Goal: Information Seeking & Learning: Learn about a topic

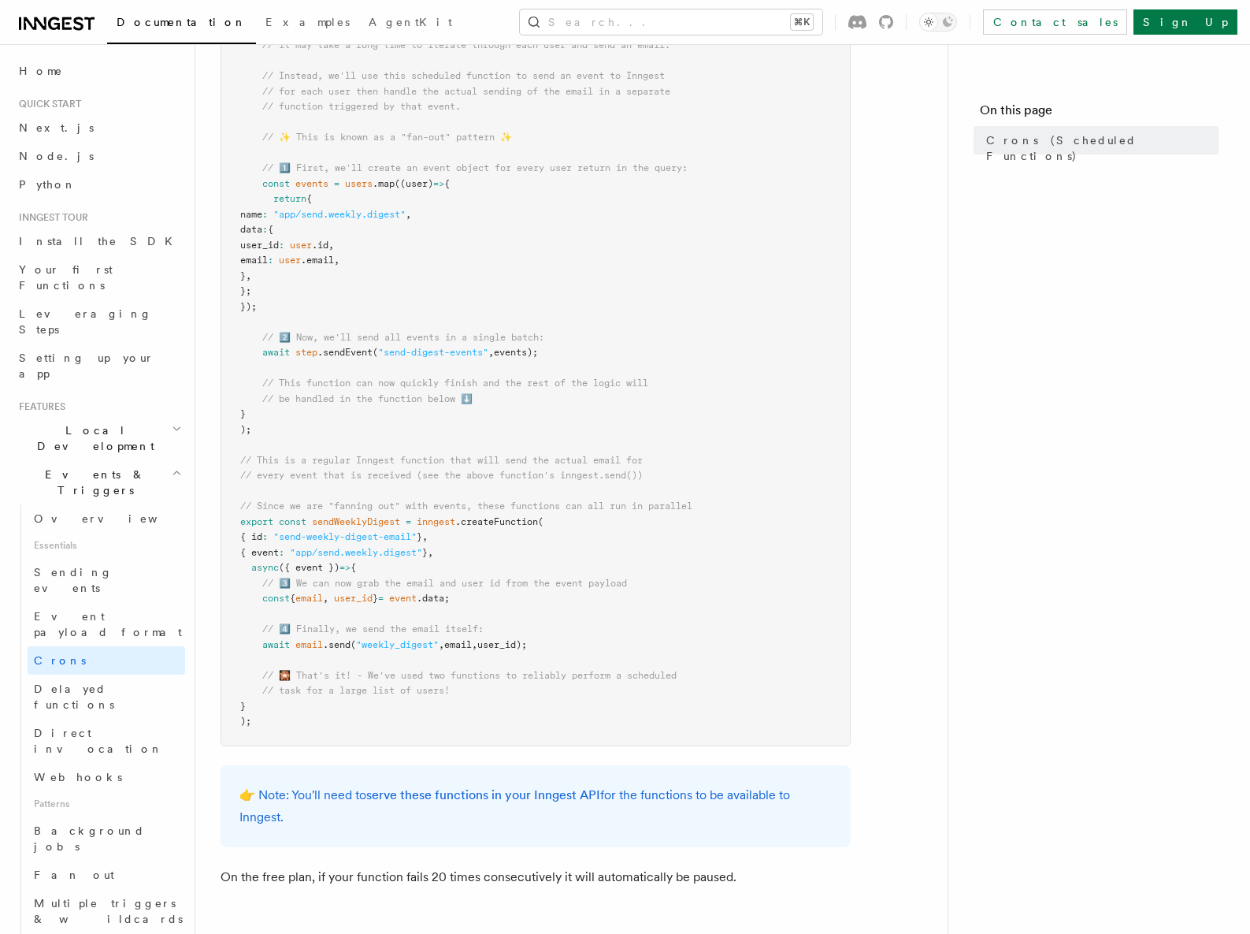
scroll to position [568, 0]
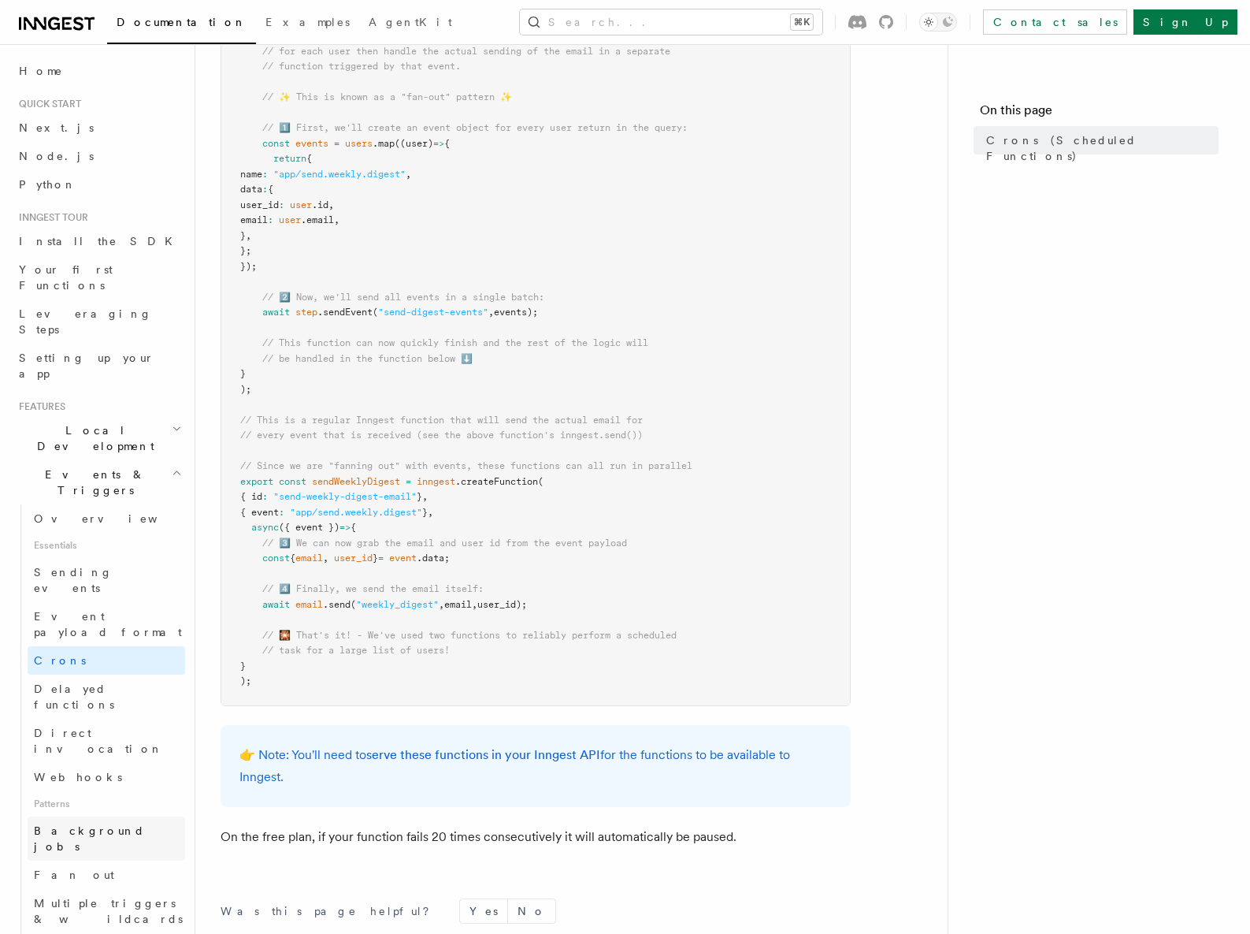
click at [80, 824] on span "Background jobs" at bounding box center [89, 838] width 111 height 28
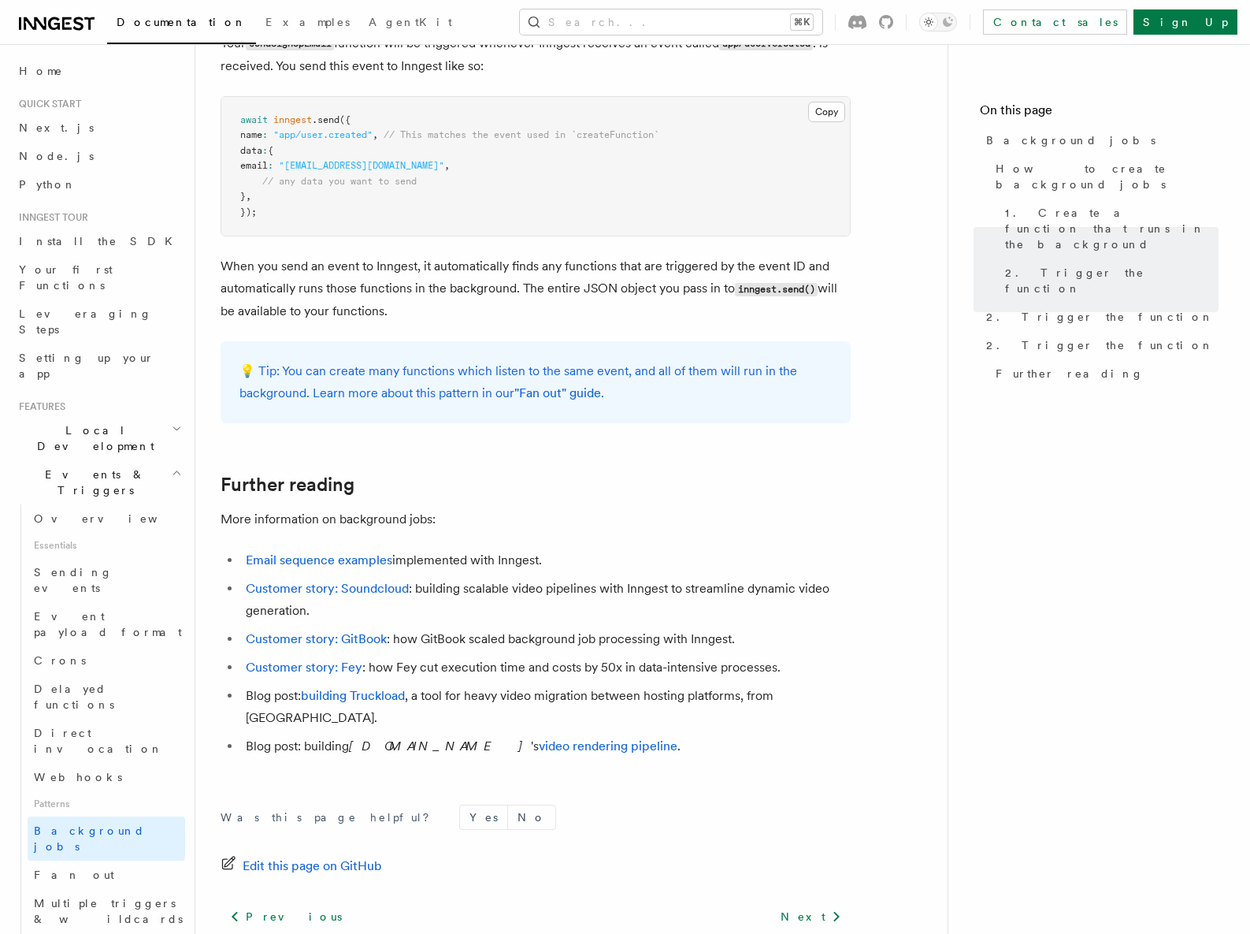
scroll to position [1078, 0]
click at [63, 868] on span "Fan out" at bounding box center [74, 874] width 80 height 13
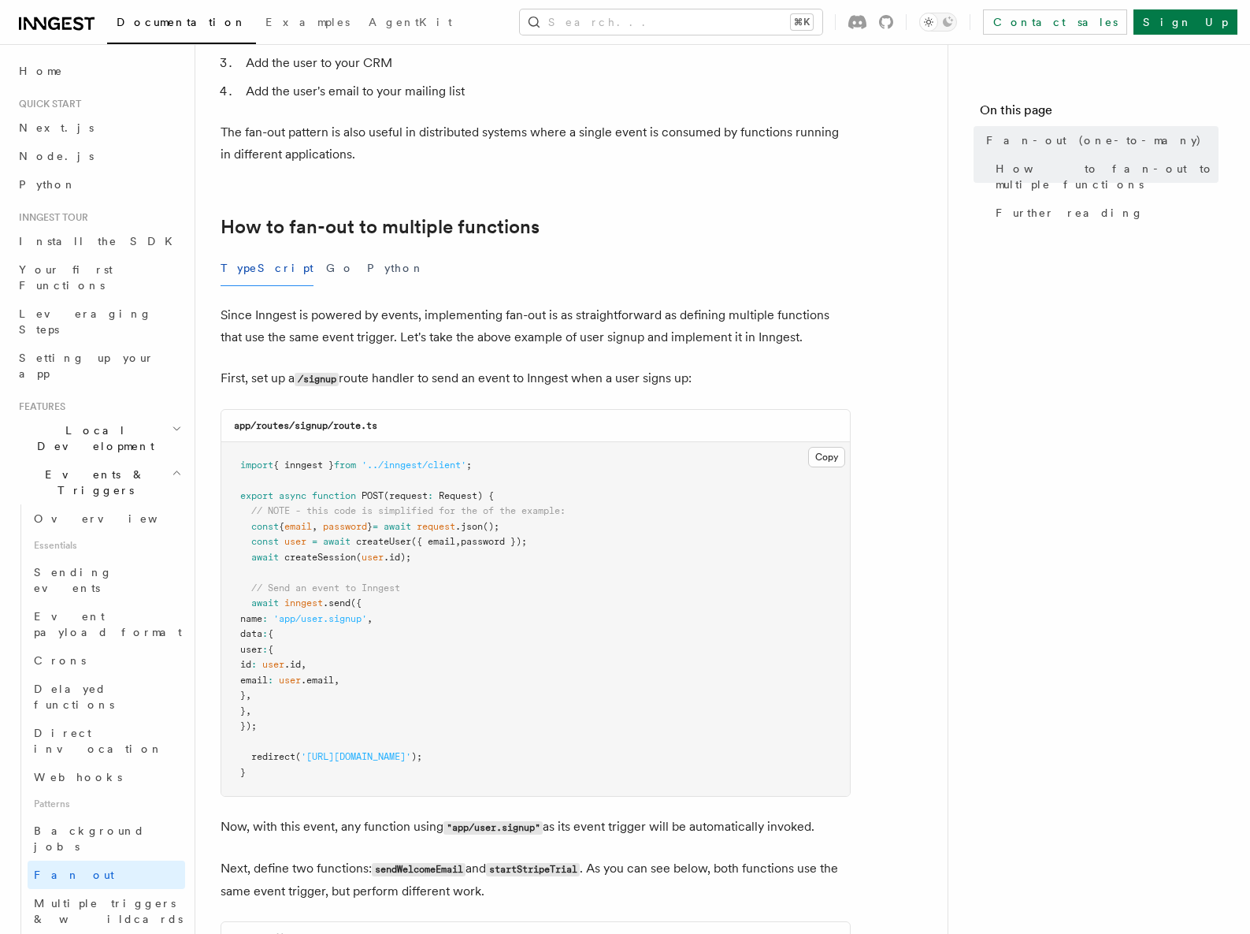
scroll to position [675, 0]
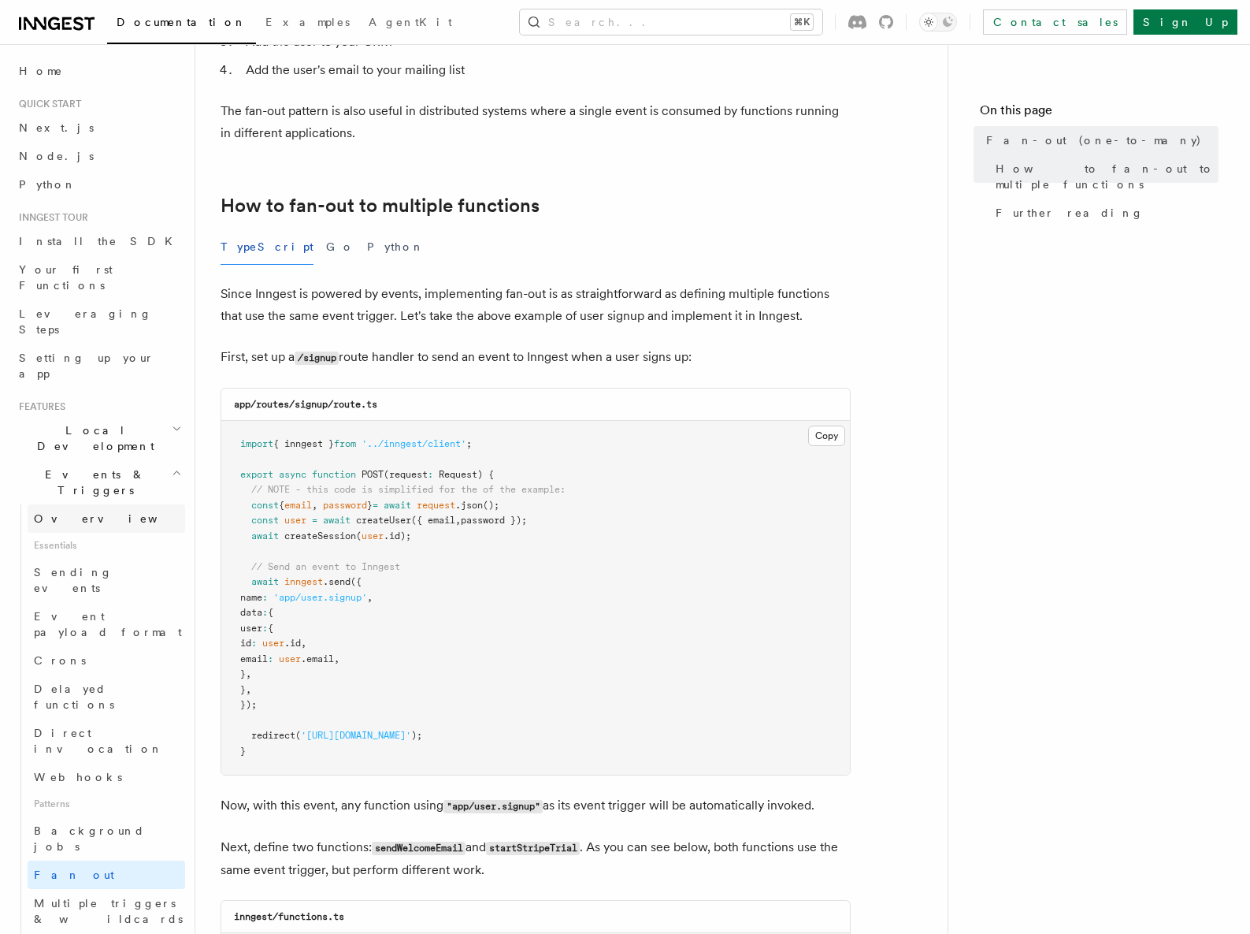
click at [61, 512] on span "Overview" at bounding box center [115, 518] width 162 height 13
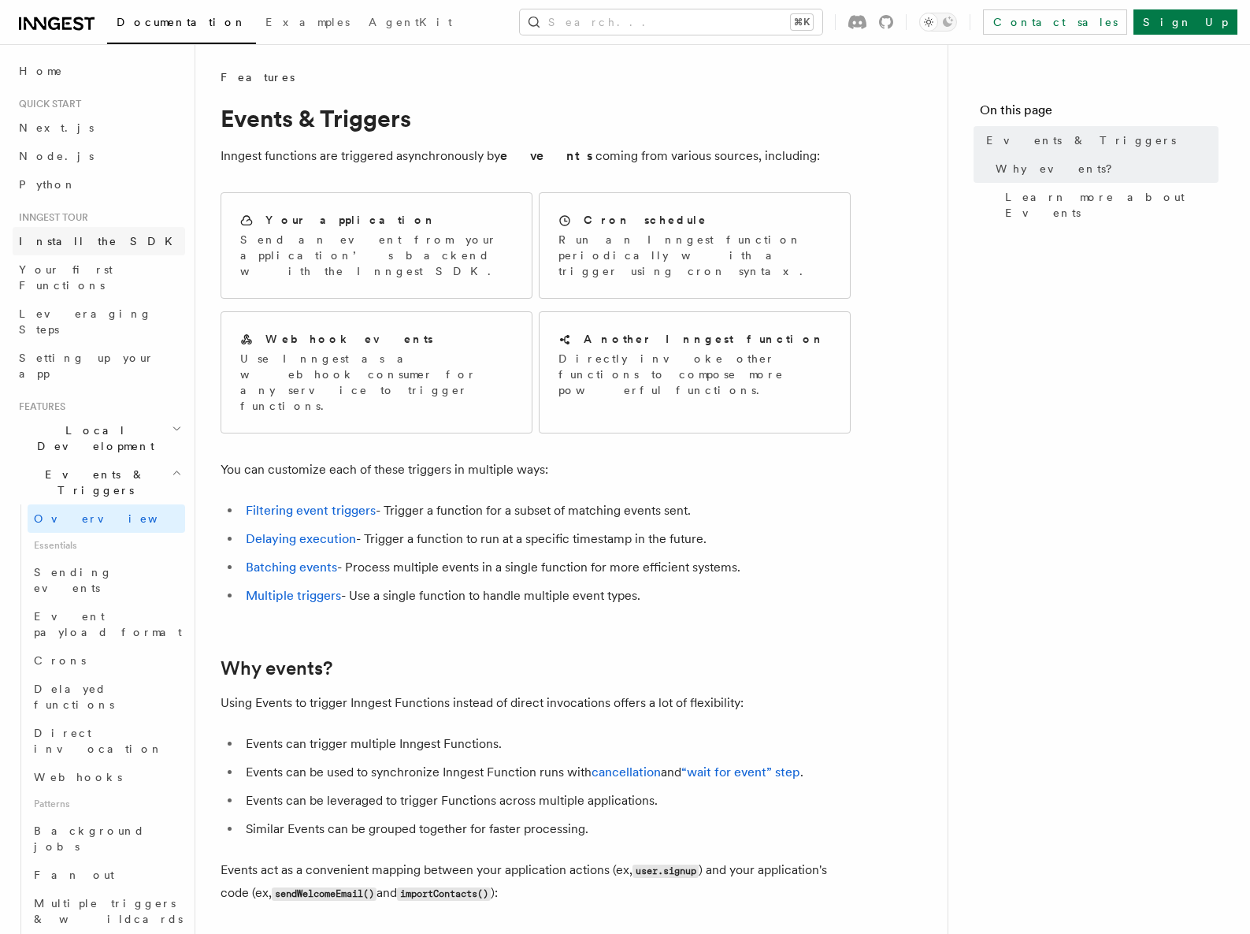
click at [54, 239] on span "Install the SDK" at bounding box center [100, 241] width 163 height 13
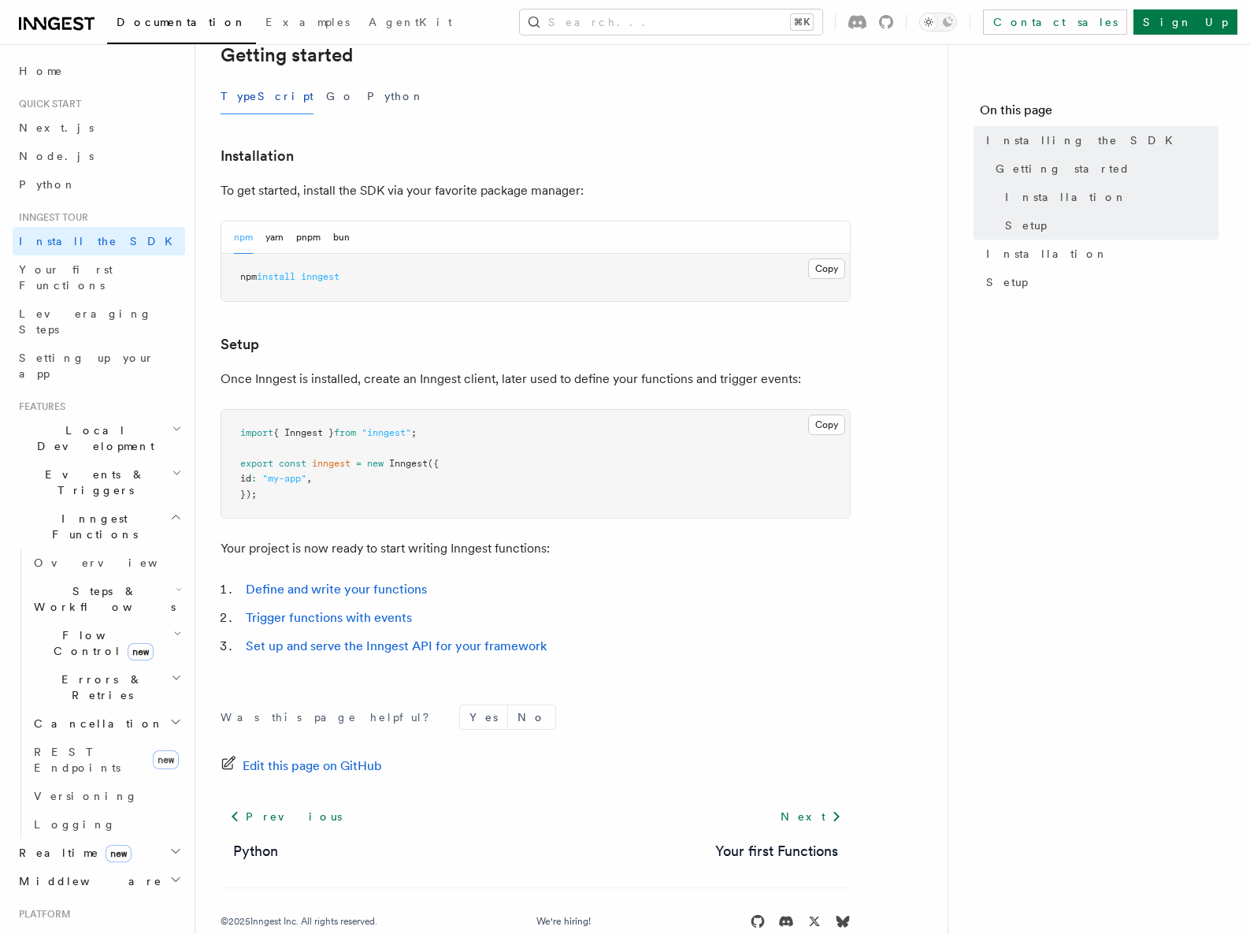
scroll to position [377, 0]
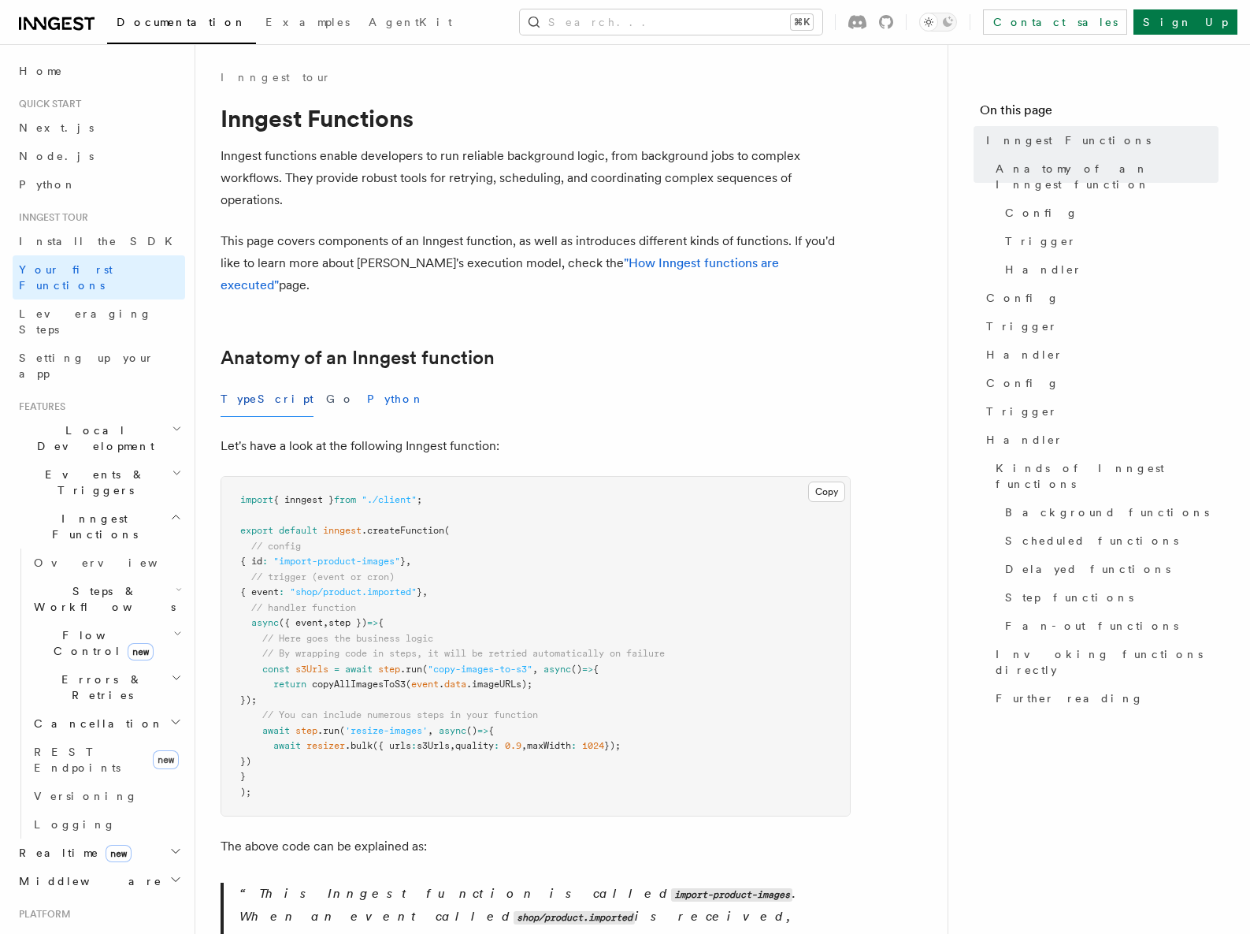
click at [367, 381] on button "Python" at bounding box center [396, 398] width 58 height 35
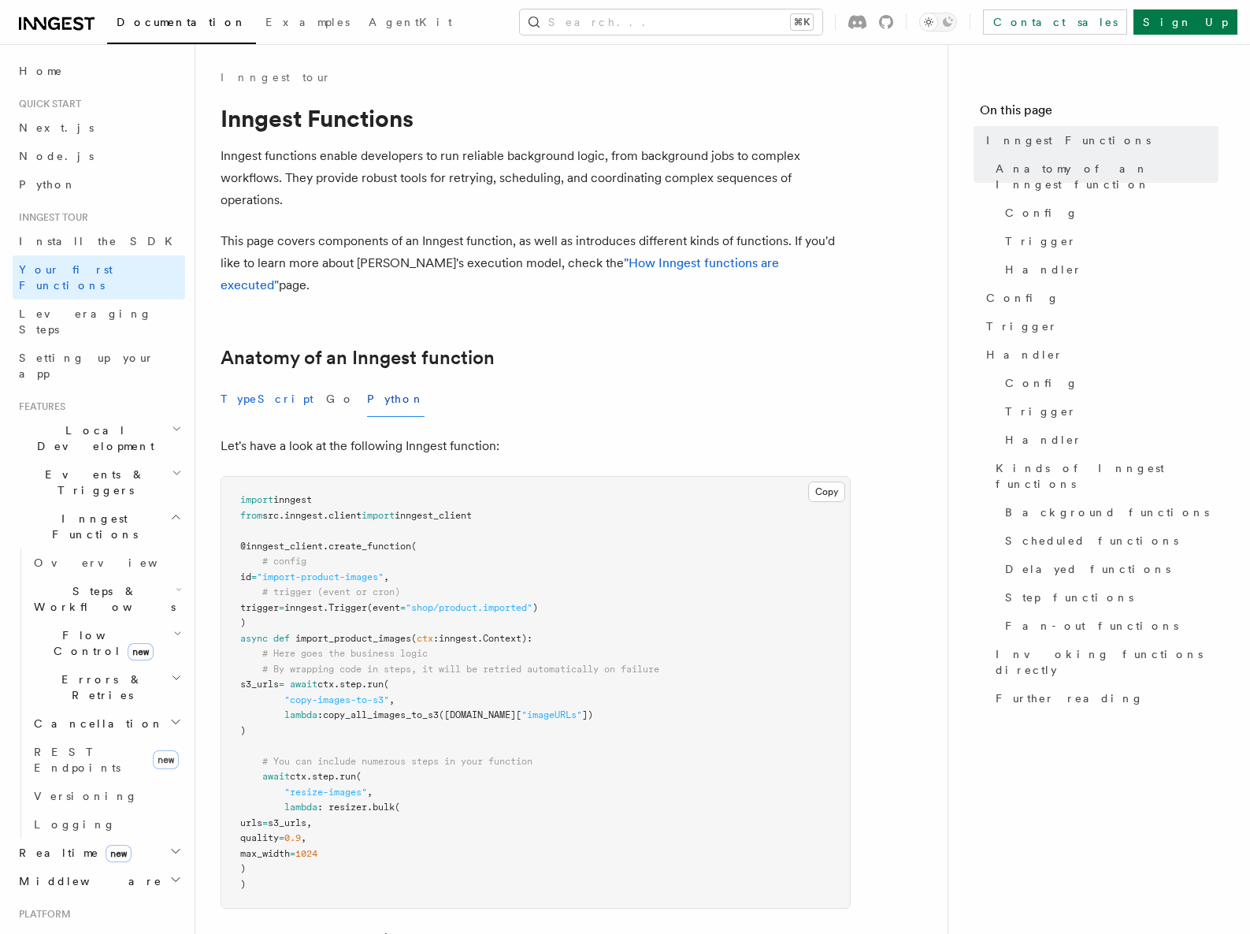
click at [249, 381] on button "TypeScript" at bounding box center [267, 398] width 93 height 35
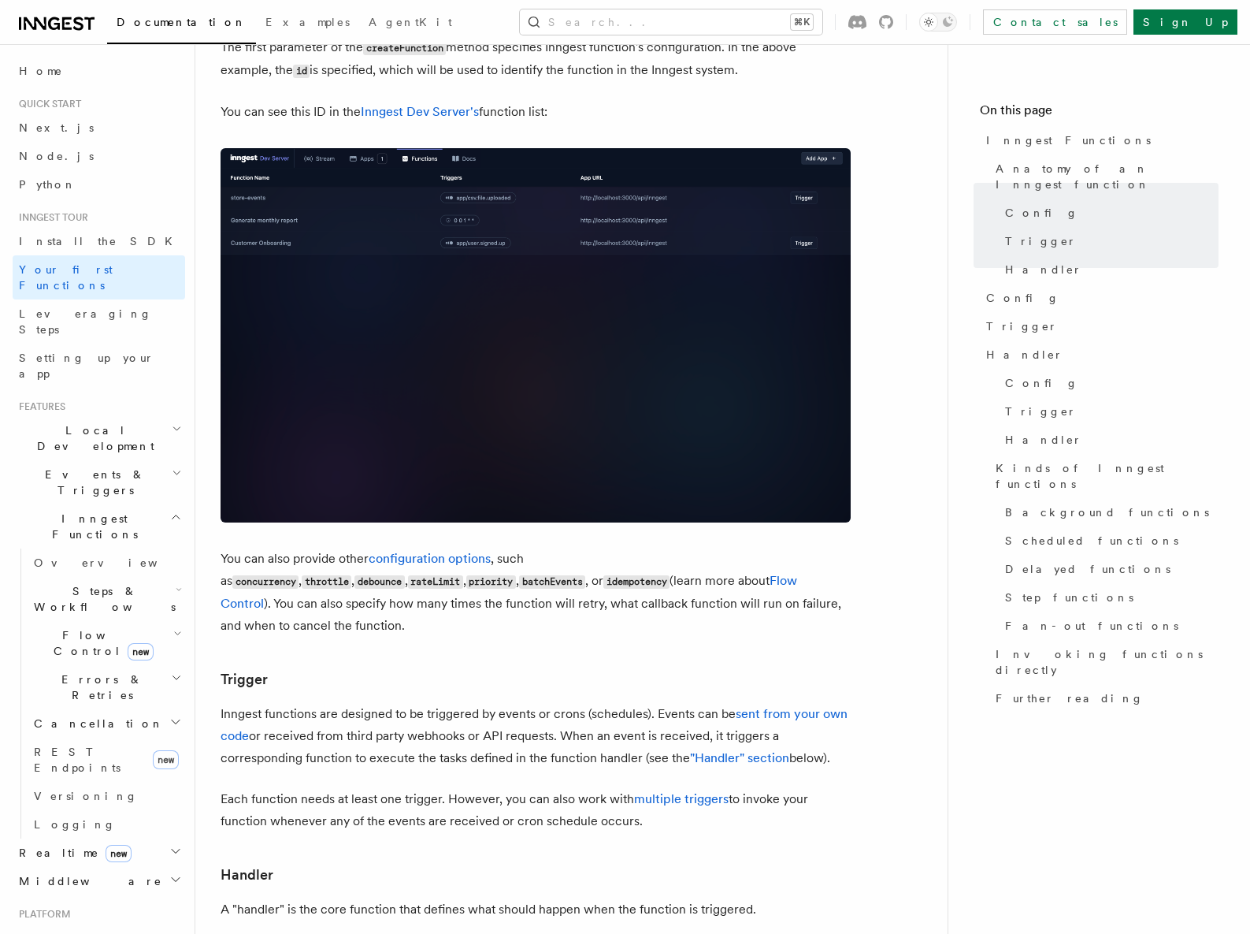
scroll to position [1023, 0]
